Goal: Communication & Community: Answer question/provide support

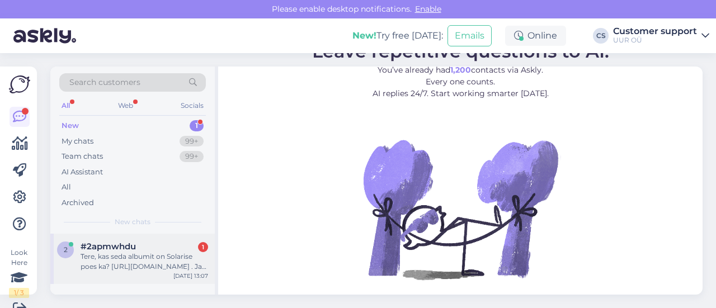
click at [166, 258] on div "Tere, kas seda albumit on Solarise poes ka? [URL][DOMAIN_NAME] . Ja samuti kui …" at bounding box center [145, 262] width 128 height 20
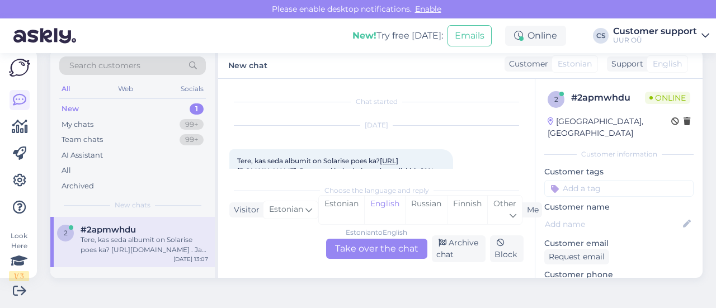
scroll to position [23, 0]
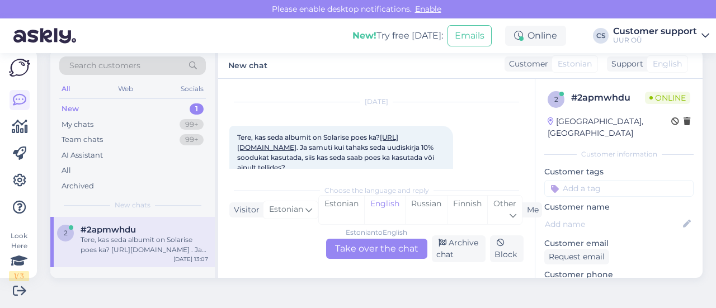
click at [392, 251] on div "Estonian to English Take over the chat" at bounding box center [376, 249] width 101 height 20
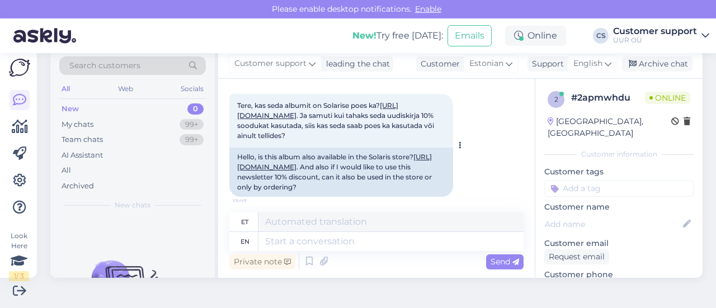
scroll to position [72, 0]
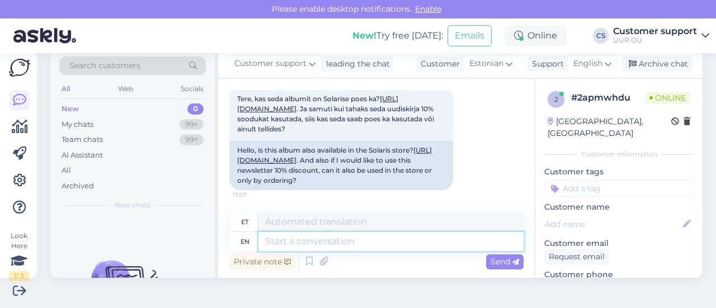
click at [314, 242] on textarea at bounding box center [390, 241] width 265 height 19
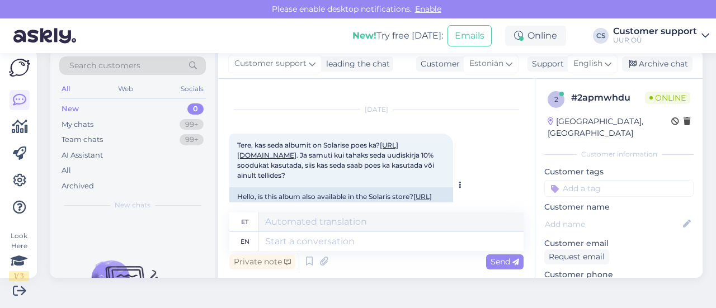
click at [343, 153] on link "[URL][DOMAIN_NAME]" at bounding box center [317, 150] width 161 height 18
click at [574, 63] on span "English" at bounding box center [588, 64] width 29 height 12
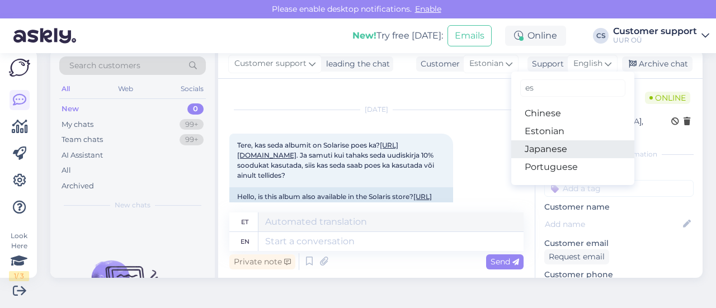
type input "es"
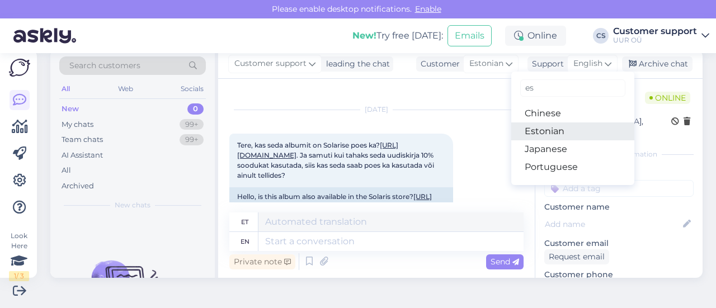
click at [542, 133] on link "Estonian" at bounding box center [572, 132] width 123 height 18
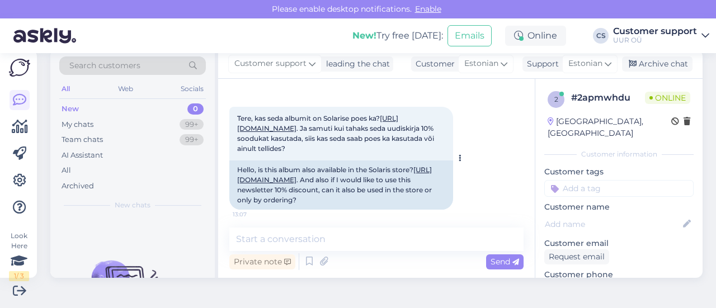
scroll to position [57, 0]
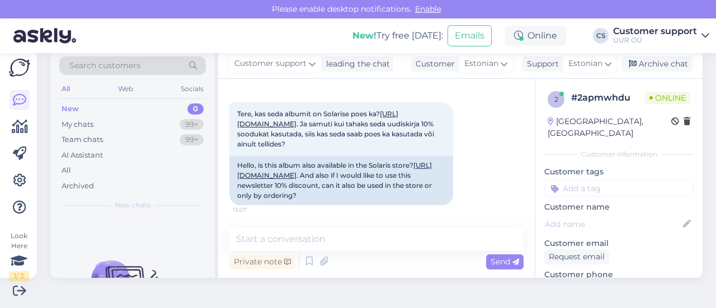
click at [339, 225] on div "Chat started [DATE] Tere, kas seda albumit on Solarise poes ka? [URL][DOMAIN_NA…" at bounding box center [376, 178] width 317 height 199
click at [346, 246] on textarea at bounding box center [376, 239] width 294 height 23
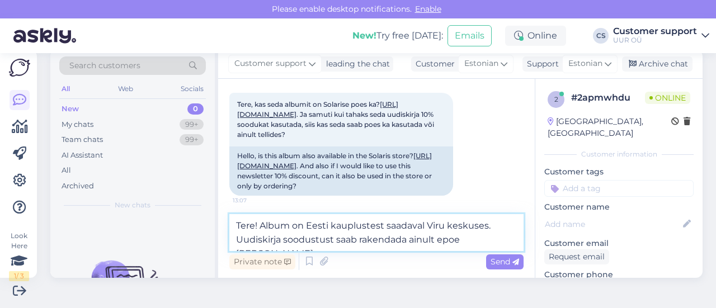
type textarea "Tere! Album on Eesti kauplustest saadaval Viru keskuses. Uudiskirja soodustust …"
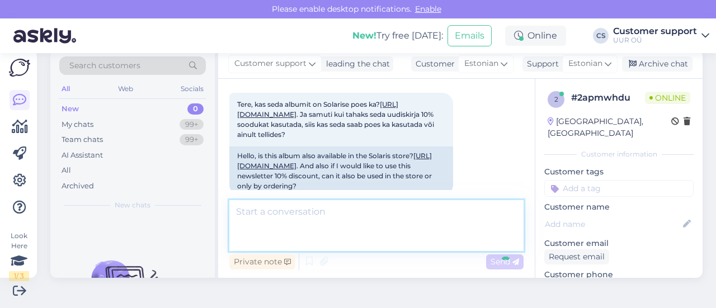
scroll to position [115, 0]
